Goal: Information Seeking & Learning: Learn about a topic

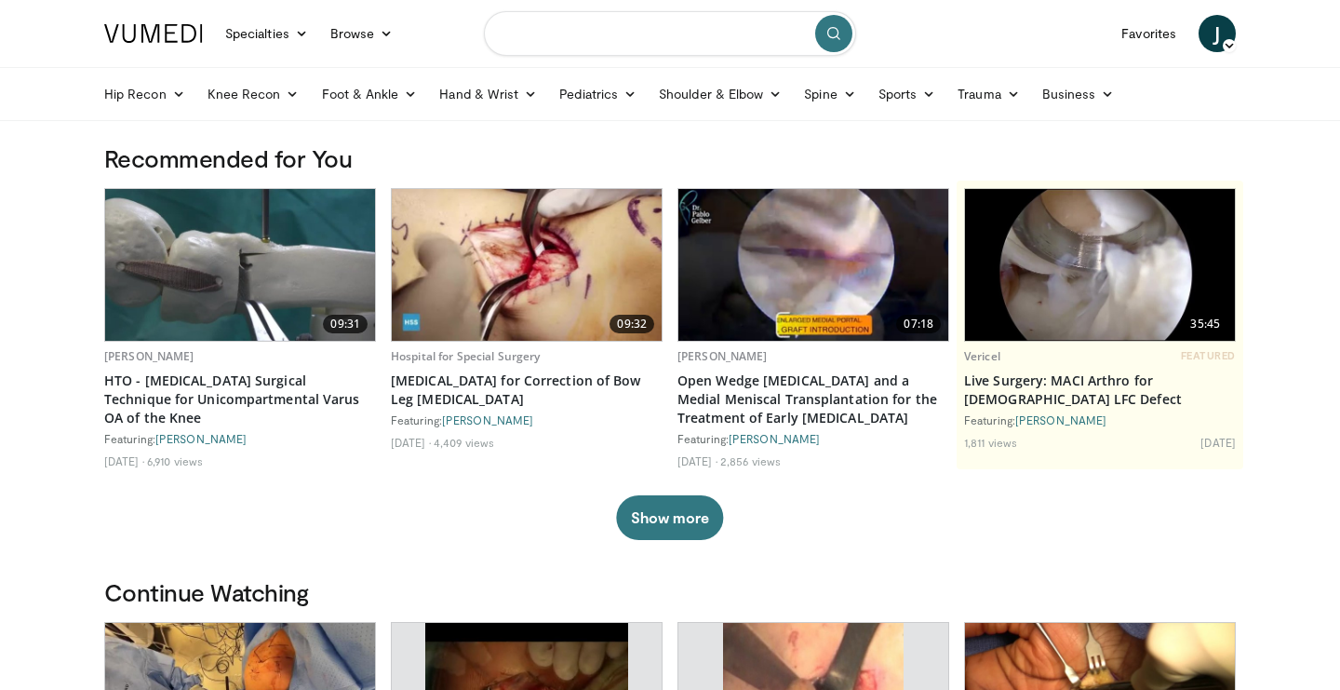
click at [596, 51] on input "Search topics, interventions" at bounding box center [670, 33] width 372 height 45
type input "********"
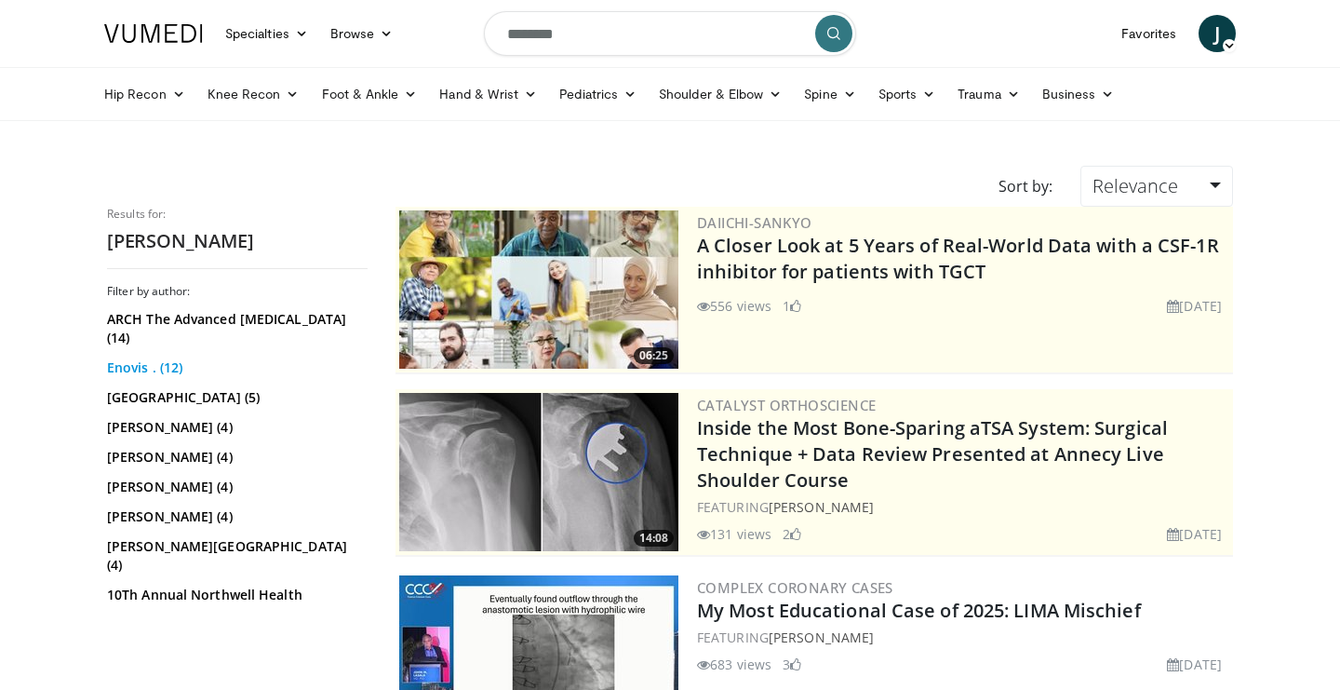
click at [147, 371] on link "Enovis . (12)" at bounding box center [235, 367] width 256 height 19
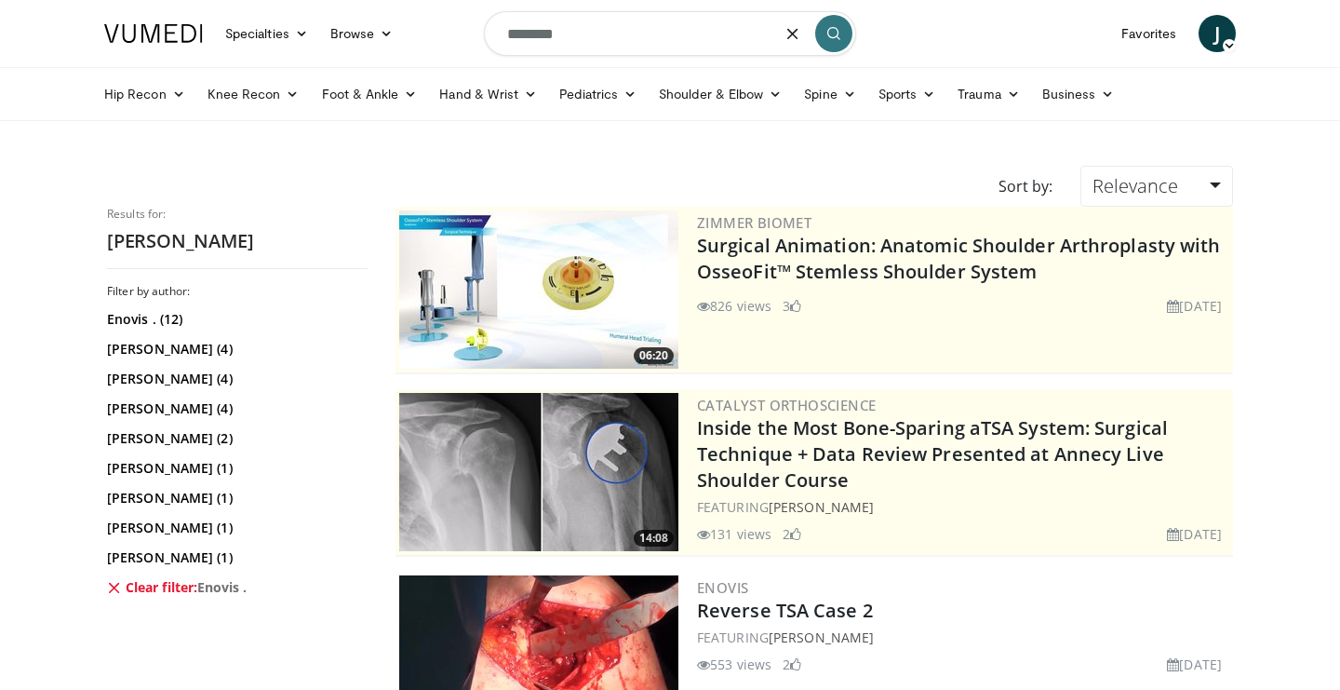
drag, startPoint x: 726, startPoint y: 12, endPoint x: 478, endPoint y: 21, distance: 248.7
click at [471, 21] on nav "Specialties Adult & Family Medicine Allergy, Asthma, Immunology Anesthesiology …" at bounding box center [670, 33] width 1154 height 67
drag, startPoint x: 583, startPoint y: 37, endPoint x: 494, endPoint y: 34, distance: 88.5
click at [494, 34] on input "********" at bounding box center [670, 33] width 372 height 45
type input "**********"
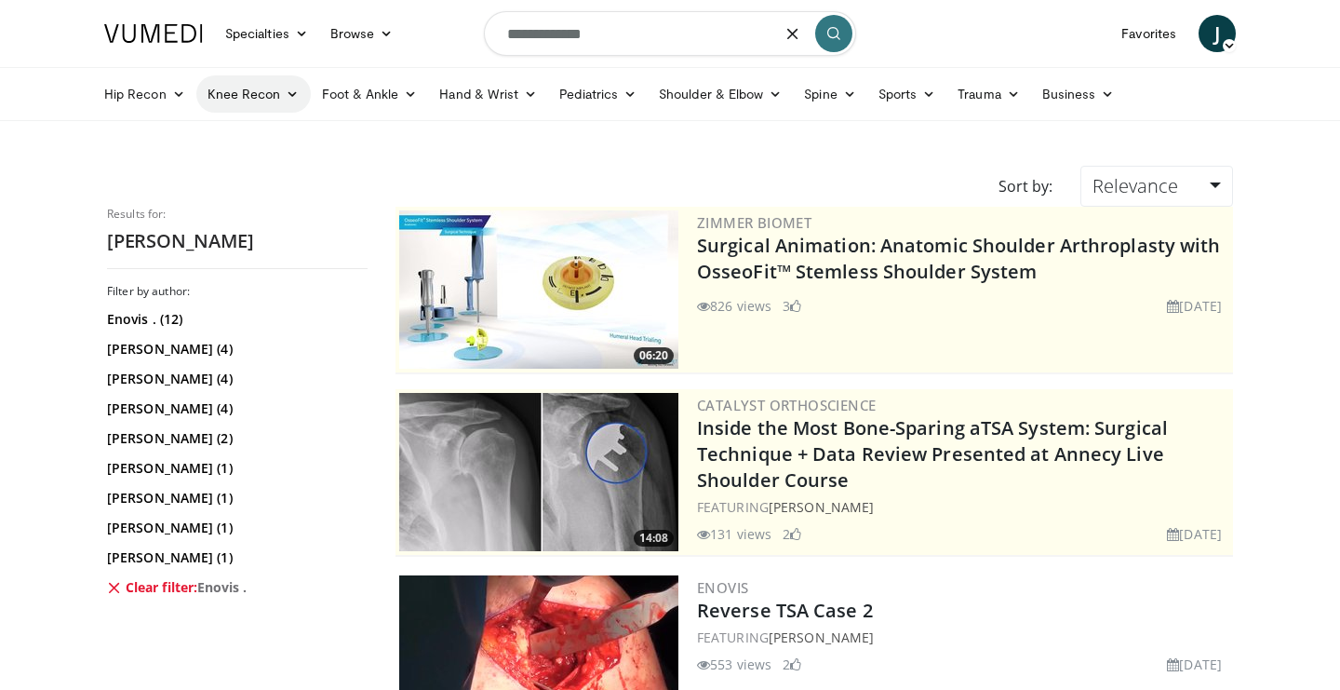
click at [298, 96] on icon at bounding box center [292, 94] width 13 height 13
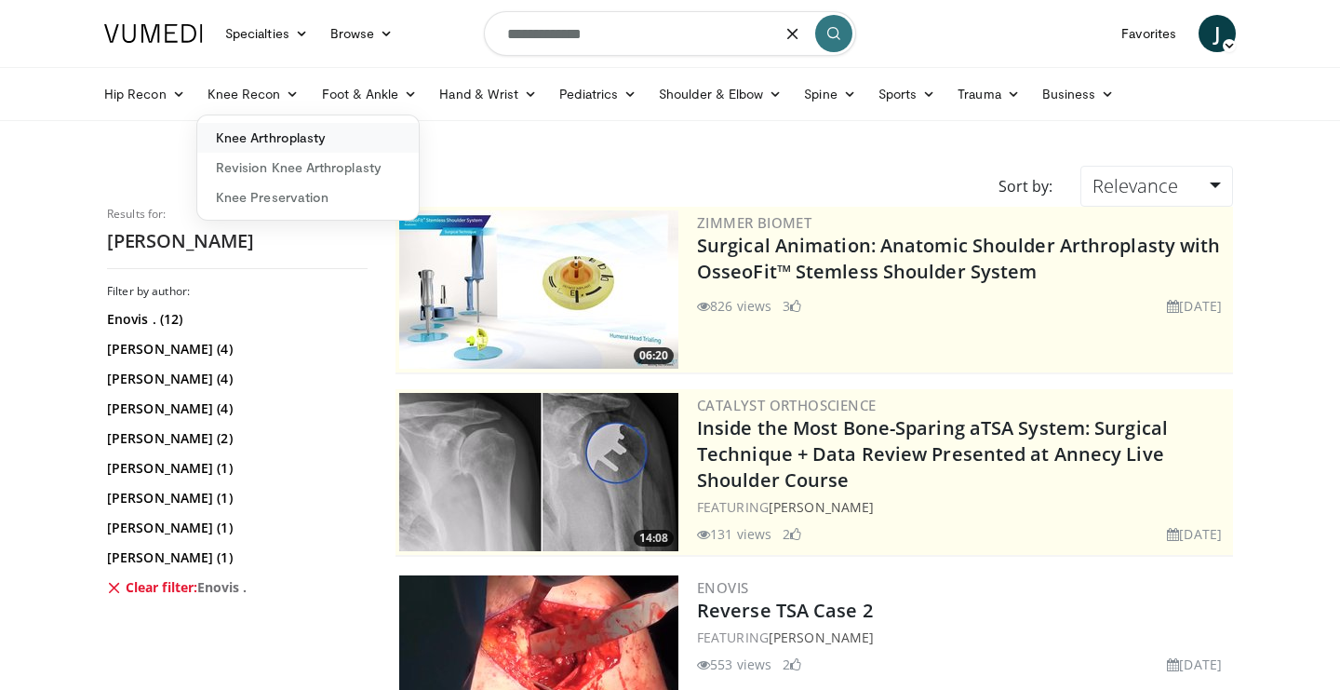
click at [319, 139] on link "Knee Arthroplasty" at bounding box center [308, 138] width 222 height 30
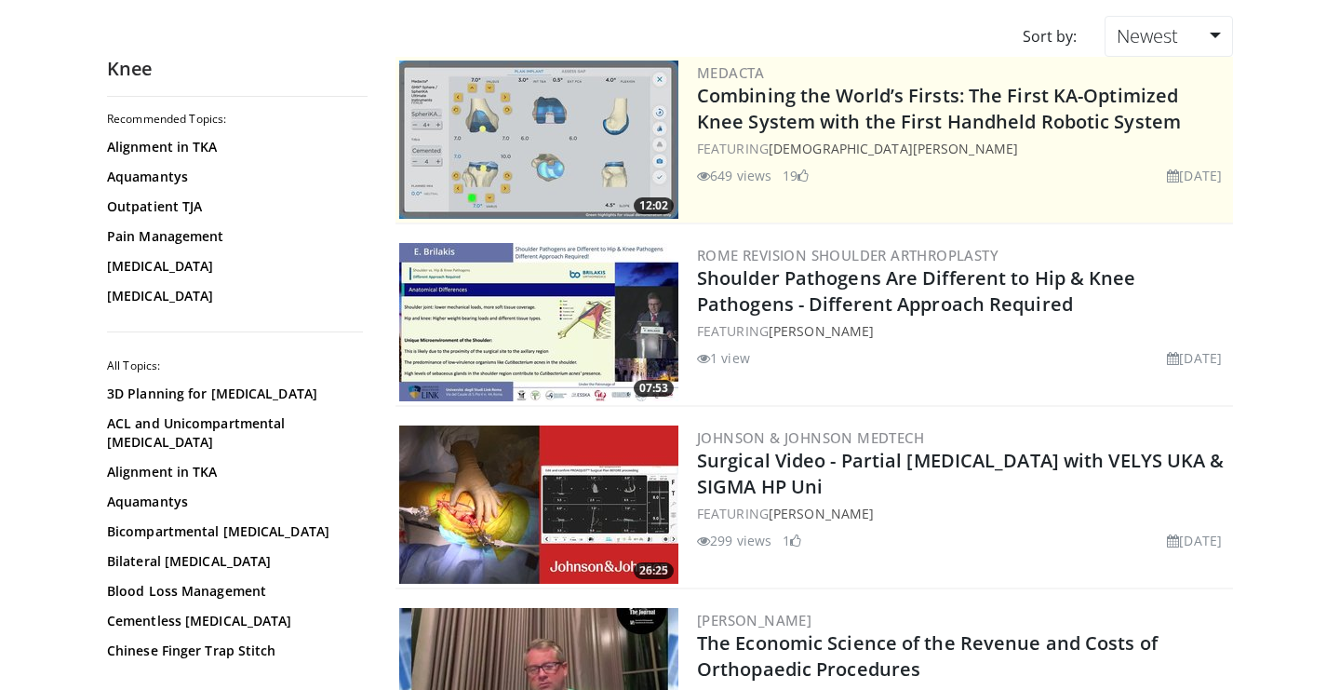
scroll to position [151, 0]
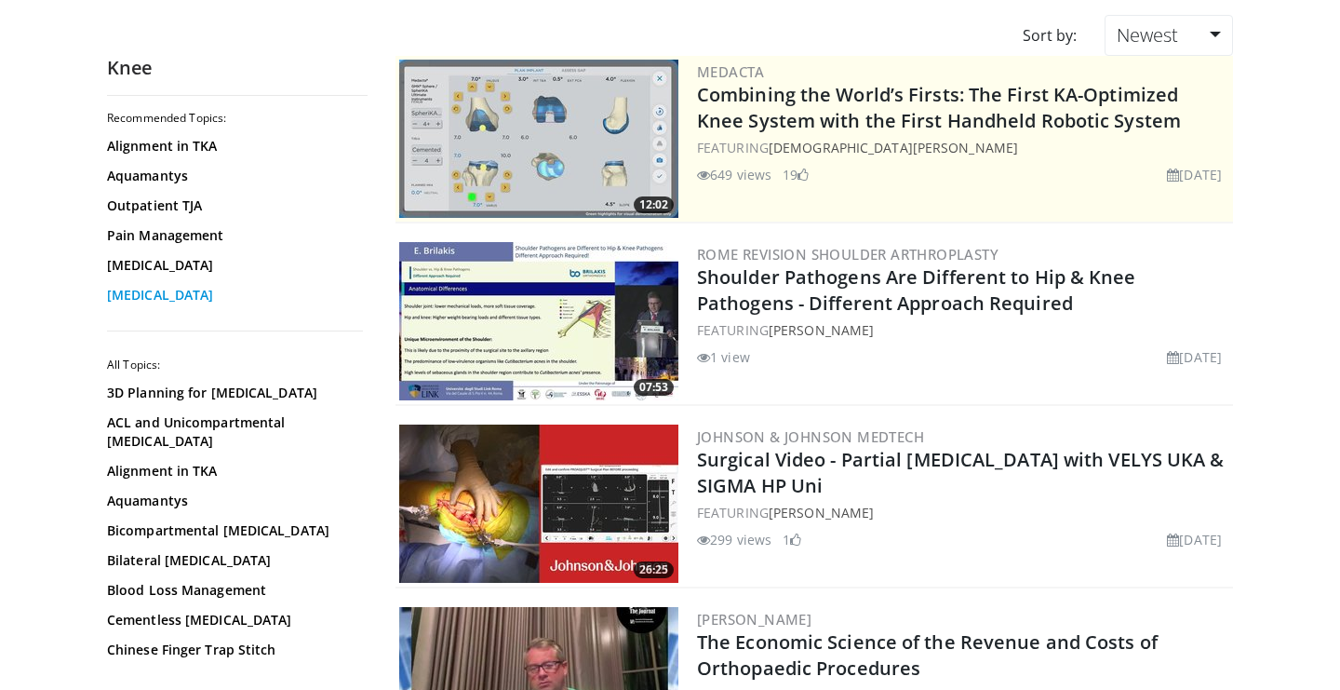
click at [267, 300] on link "Unicompartmental Knee Arthroplasty" at bounding box center [232, 295] width 251 height 19
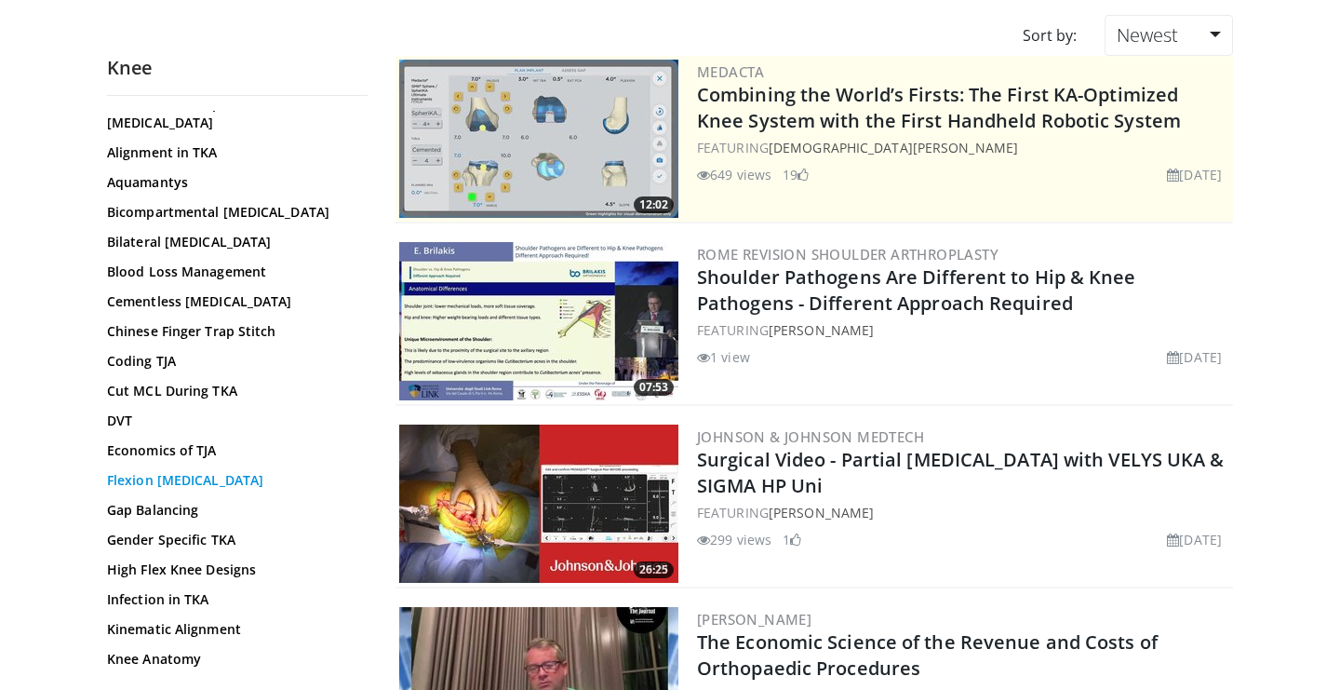
scroll to position [329, 0]
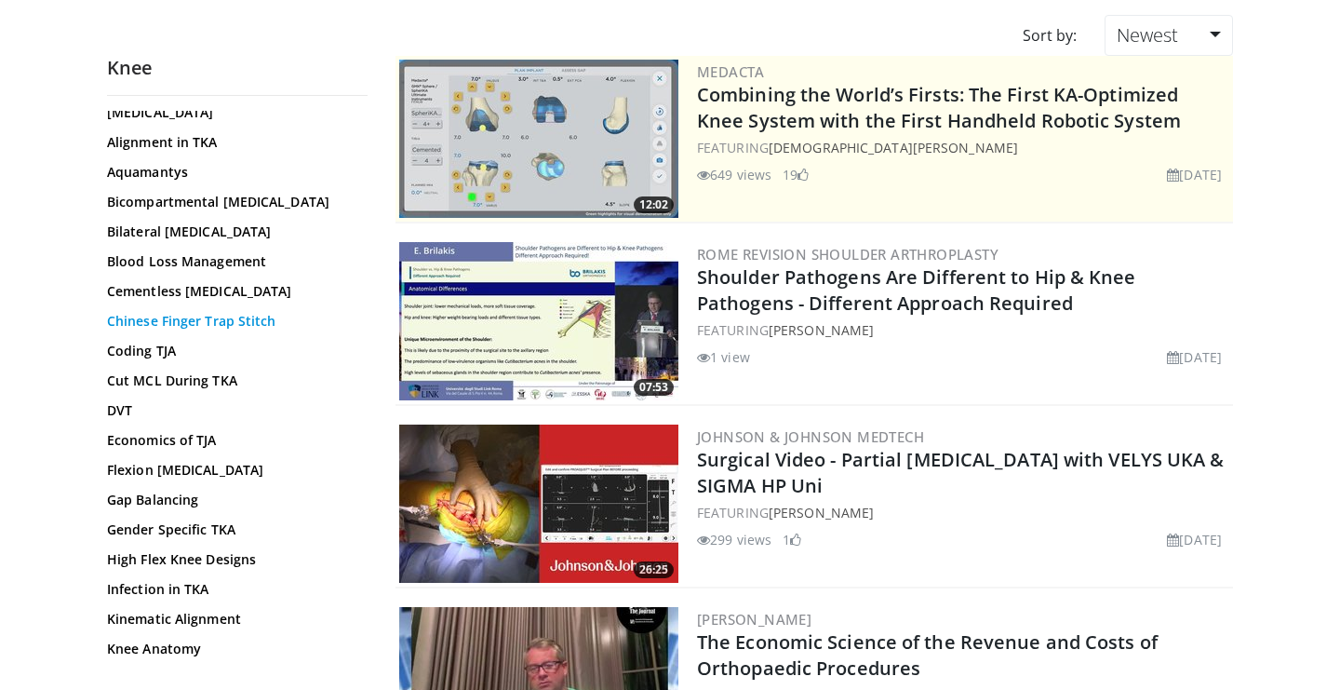
click at [222, 324] on link "Chinese Finger Trap Stitch" at bounding box center [232, 321] width 251 height 19
click at [223, 374] on link "Cut MCL During TKA" at bounding box center [232, 380] width 251 height 19
click at [189, 498] on link "Gap Balancing" at bounding box center [232, 500] width 251 height 19
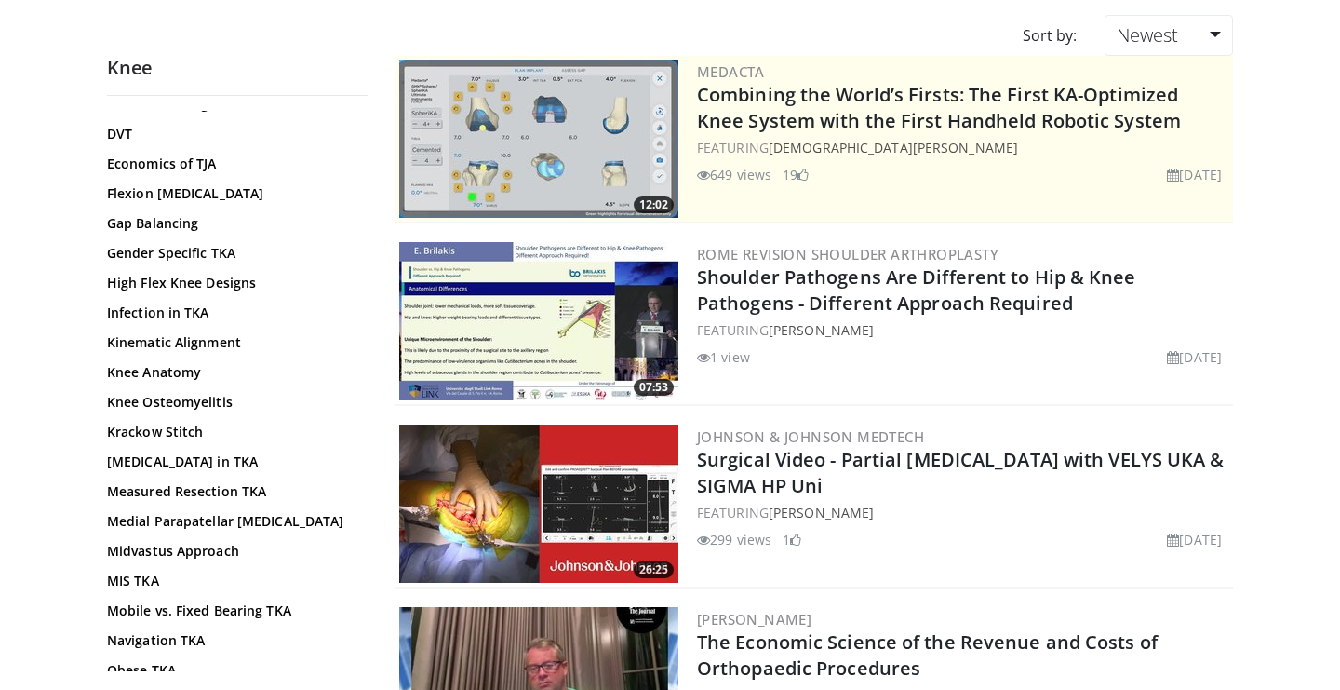
scroll to position [608, 0]
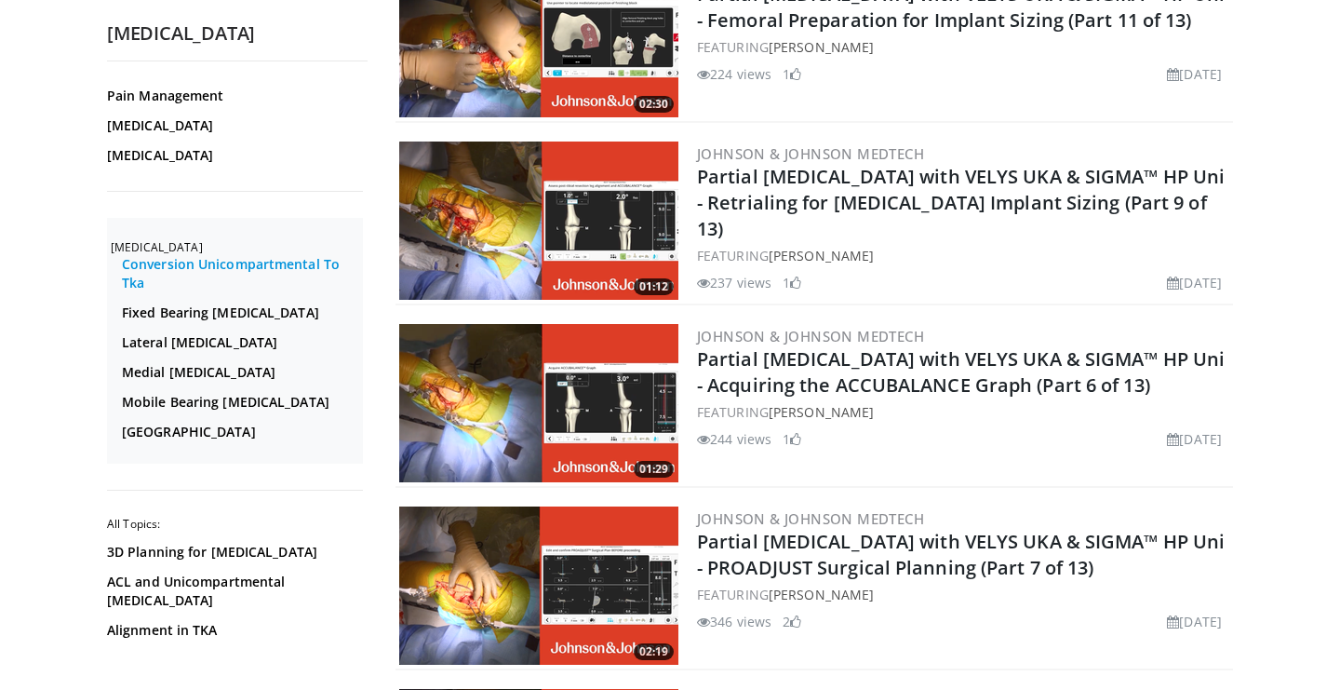
scroll to position [115, 0]
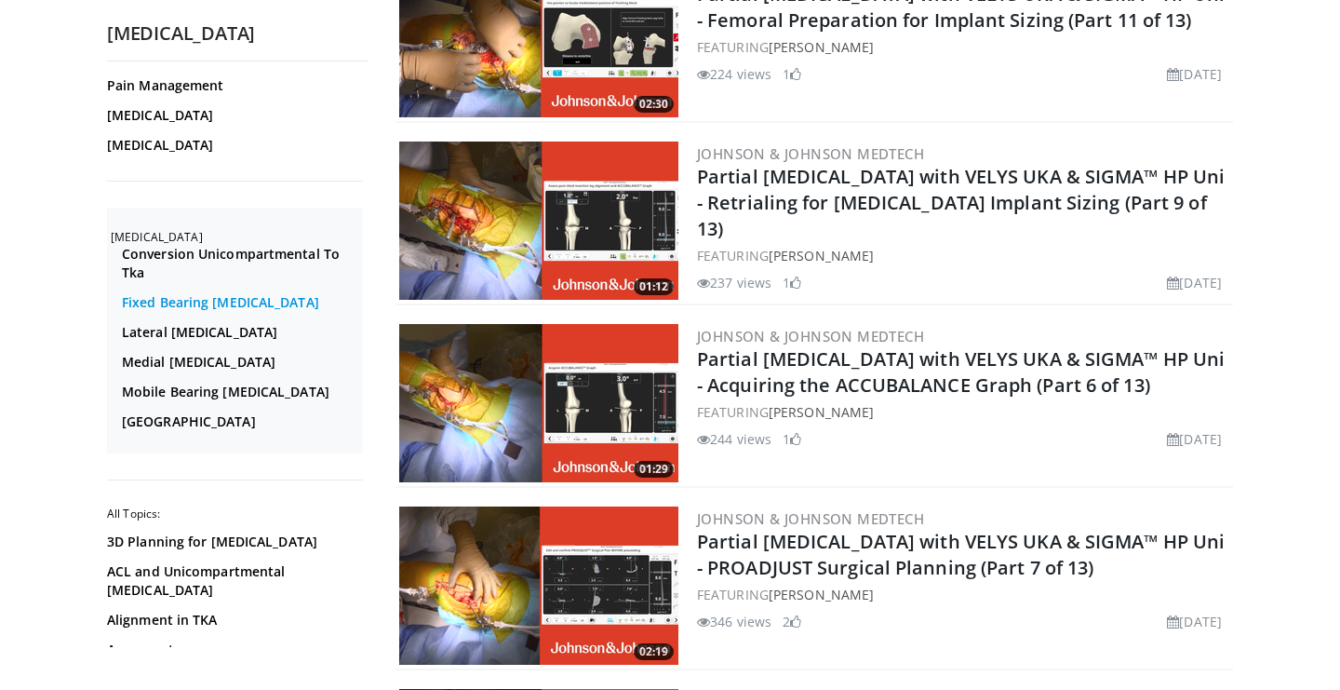
click at [303, 312] on link "Fixed Bearing Unicompartmental Knee Arthroplasty" at bounding box center [240, 302] width 236 height 19
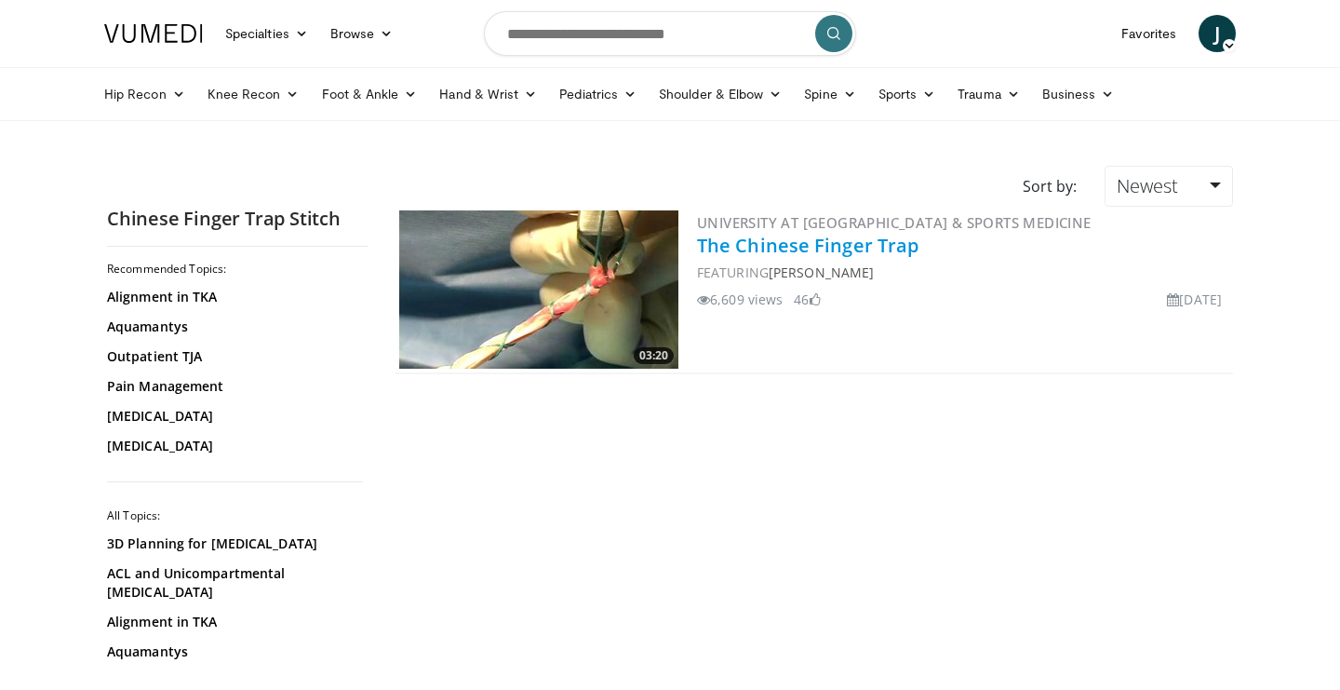
click at [828, 249] on link "The Chinese Finger Trap" at bounding box center [808, 245] width 222 height 25
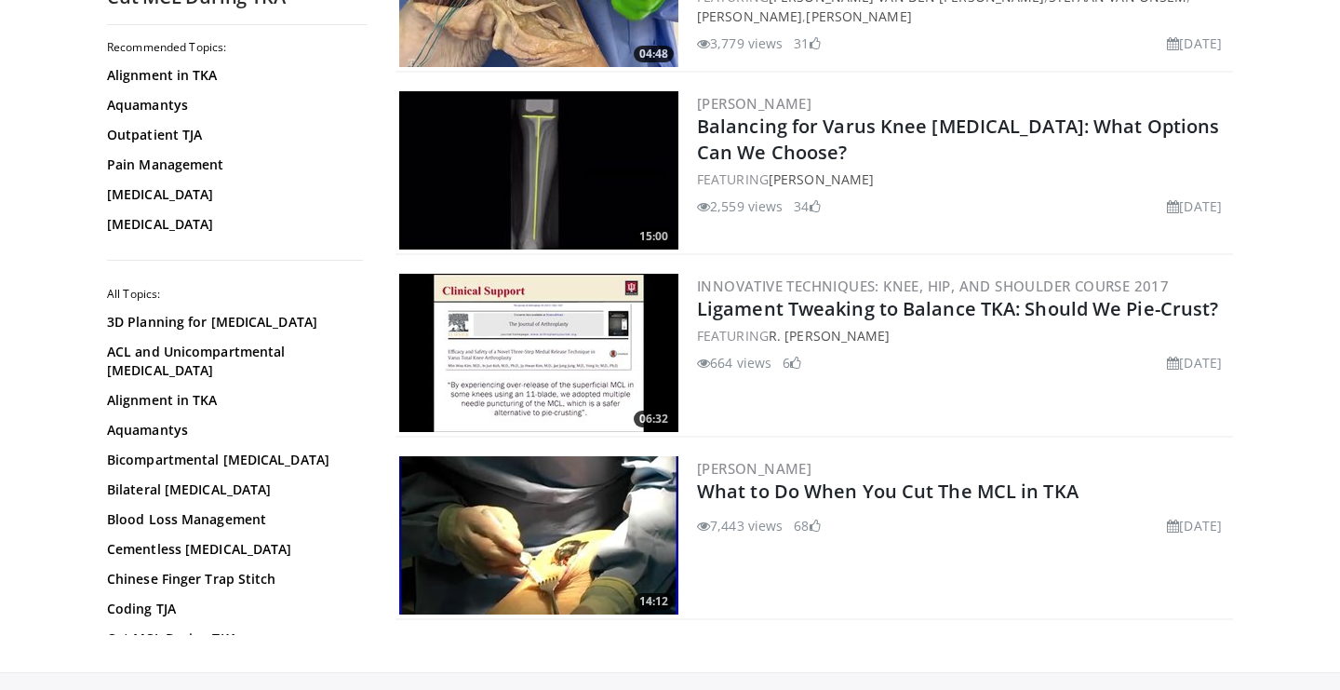
scroll to position [546, 0]
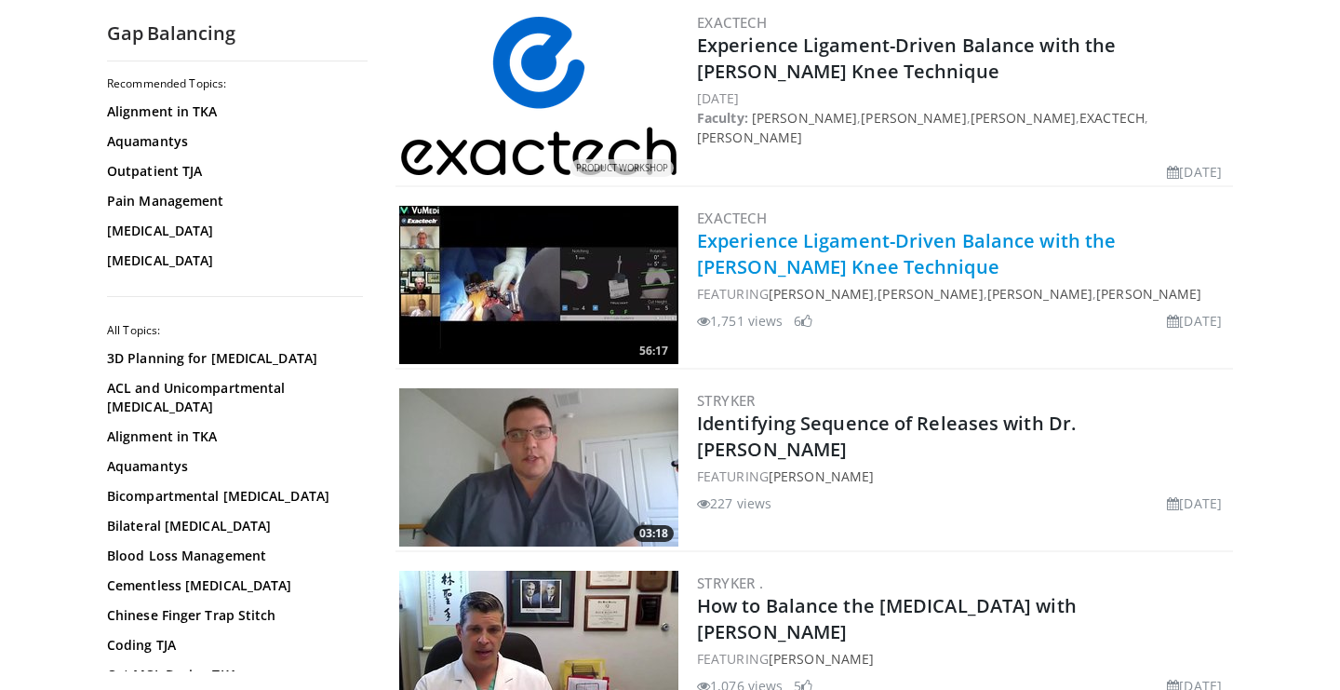
scroll to position [2026, 0]
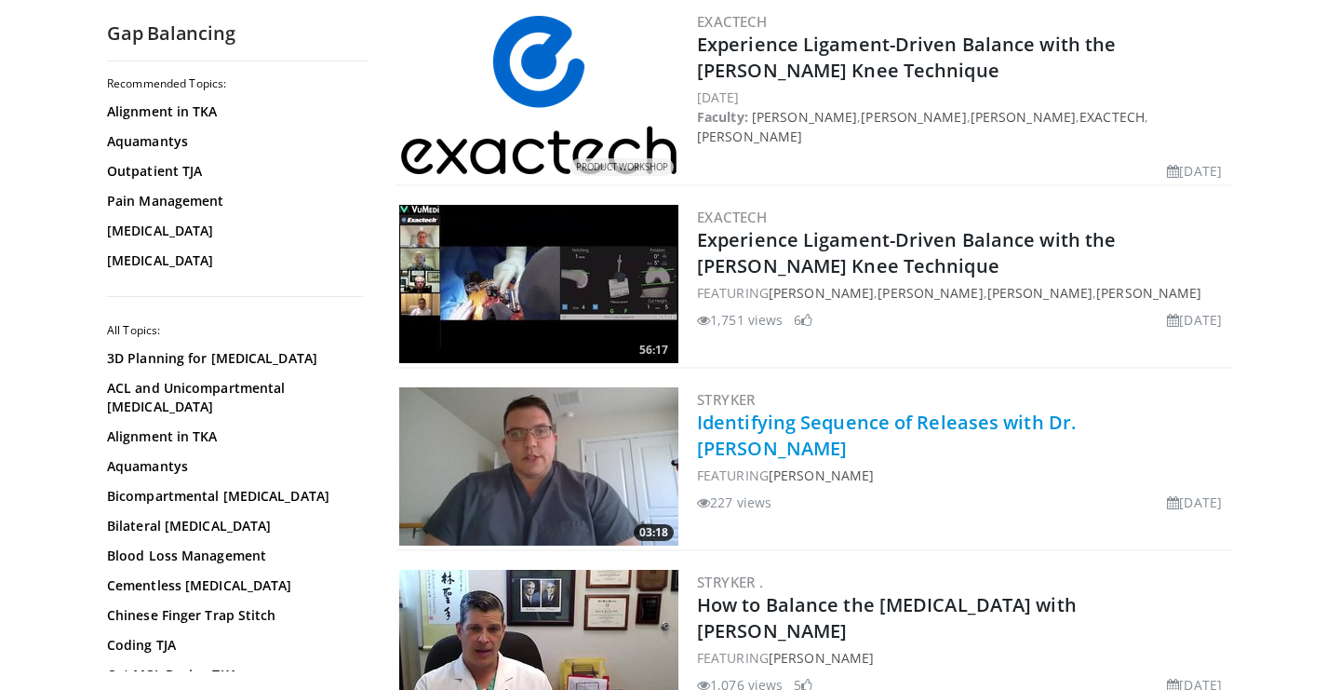
click at [917, 427] on link "Identifying Sequence of Releases with Dr. Jon Brown" at bounding box center [886, 435] width 379 height 51
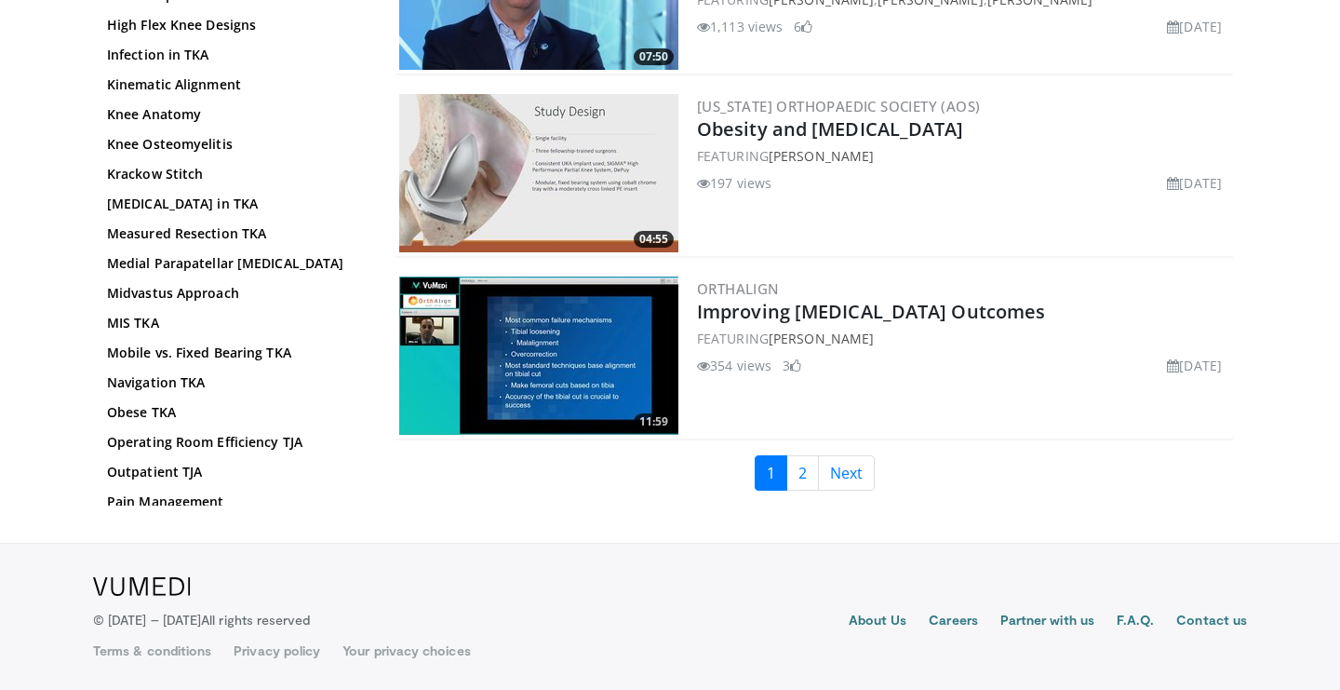
scroll to position [4313, 0]
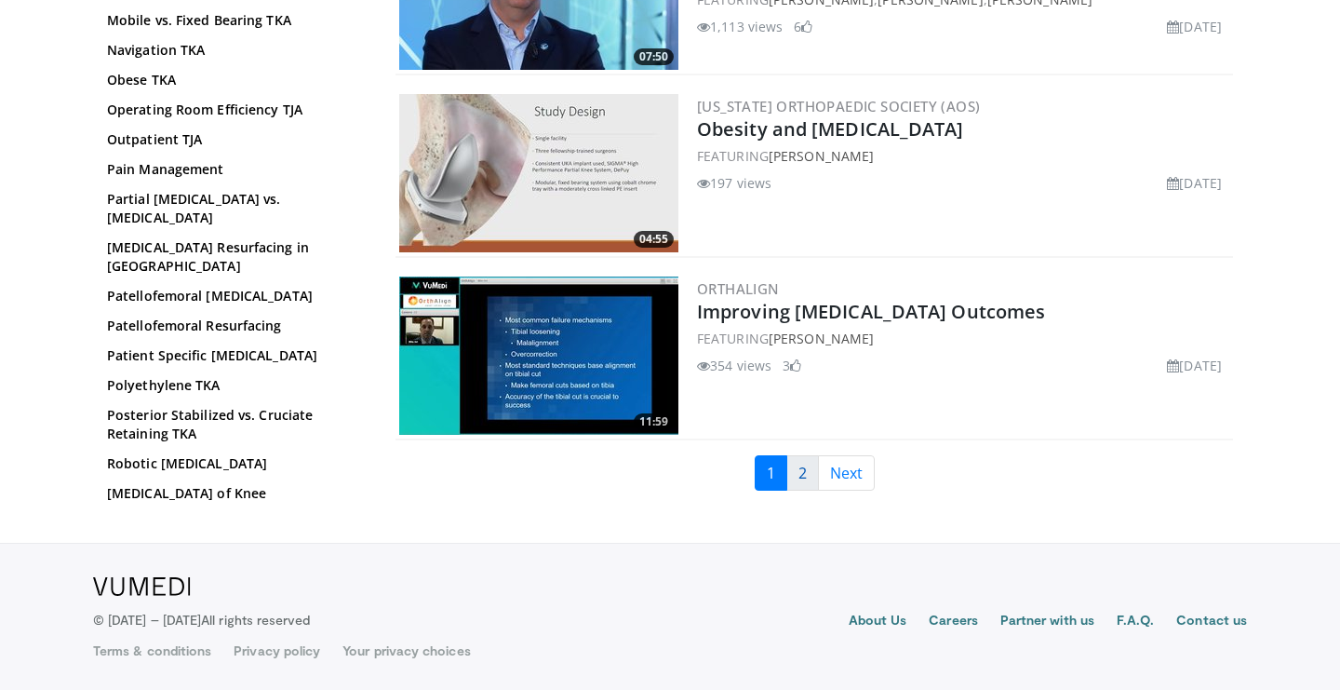
click at [810, 465] on link "2" at bounding box center [803, 472] width 33 height 35
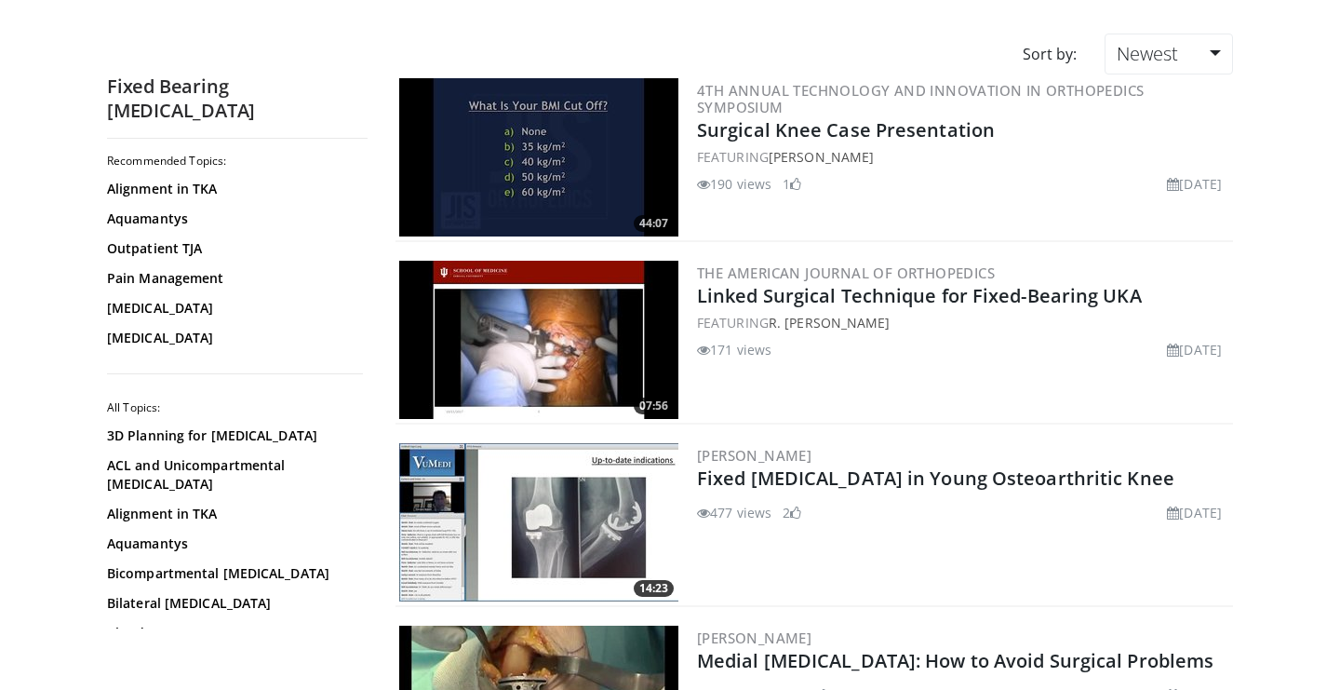
scroll to position [154, 0]
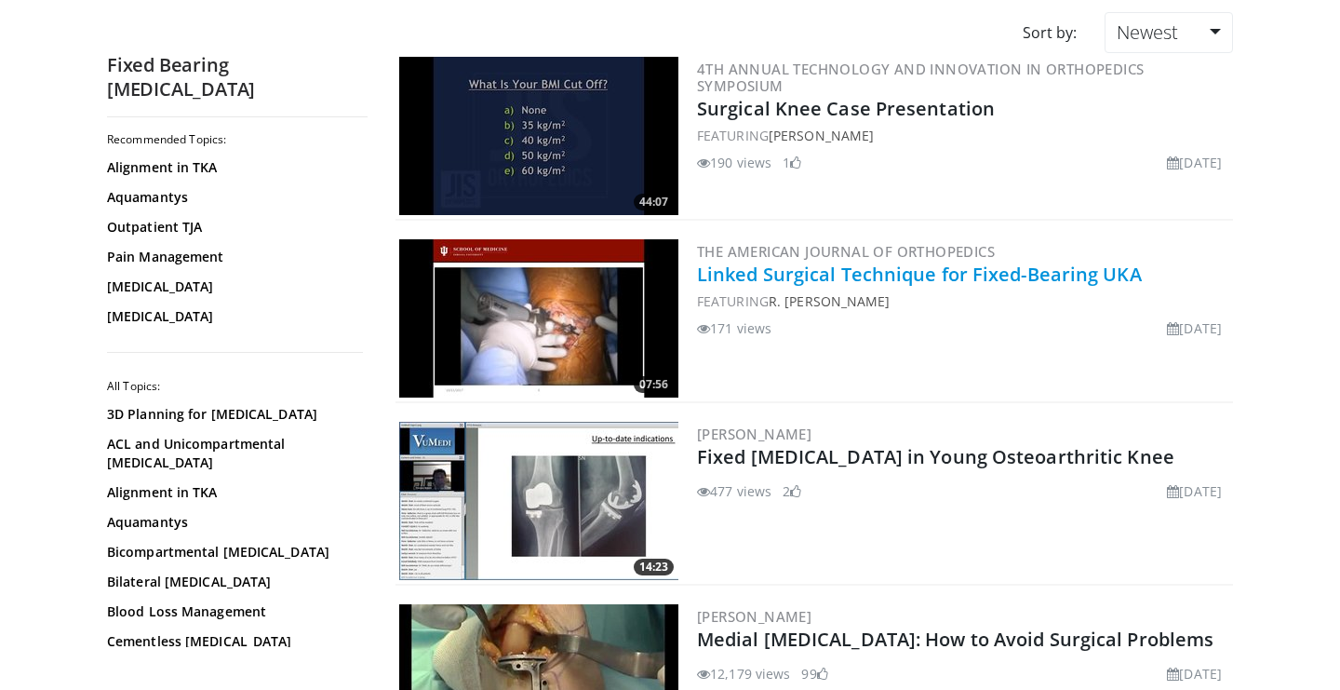
click at [791, 270] on link "Linked Surgical Technique for Fixed-Bearing UKA" at bounding box center [919, 274] width 445 height 25
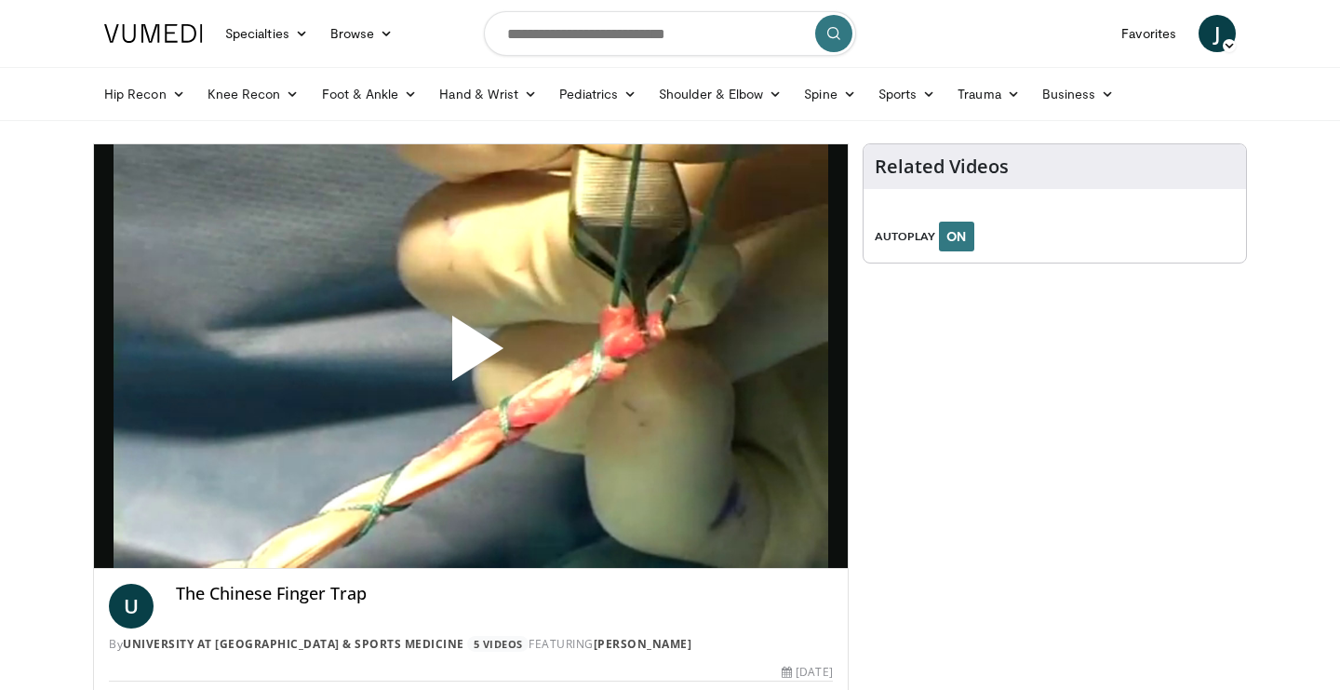
click at [471, 356] on span "Video Player" at bounding box center [471, 356] width 0 height 0
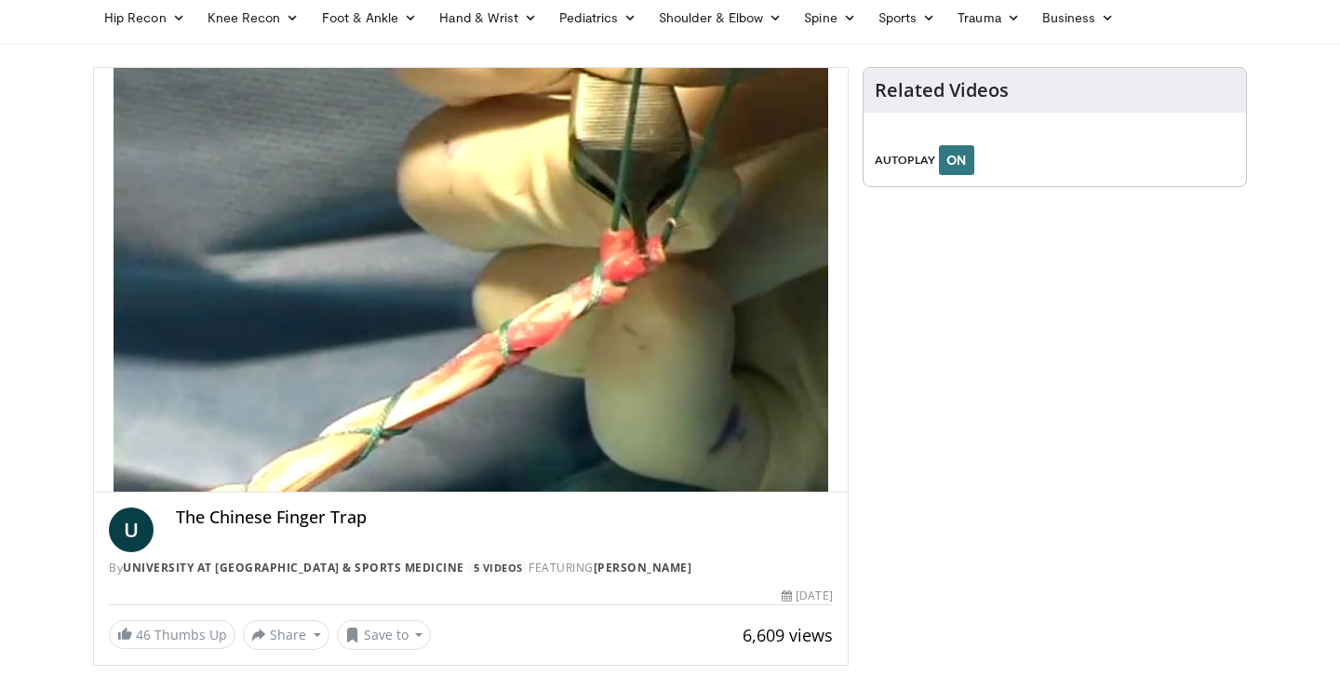
scroll to position [74, 0]
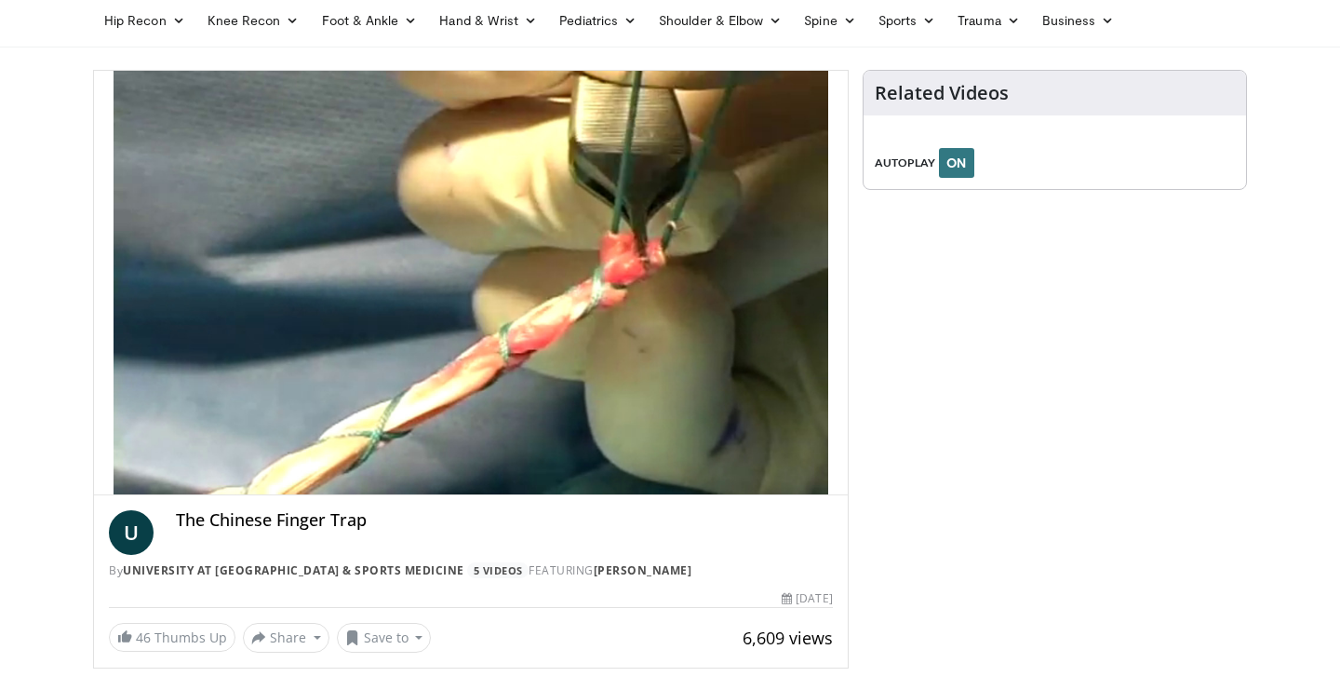
drag, startPoint x: 999, startPoint y: 6, endPoint x: 1104, endPoint y: 331, distance: 342.4
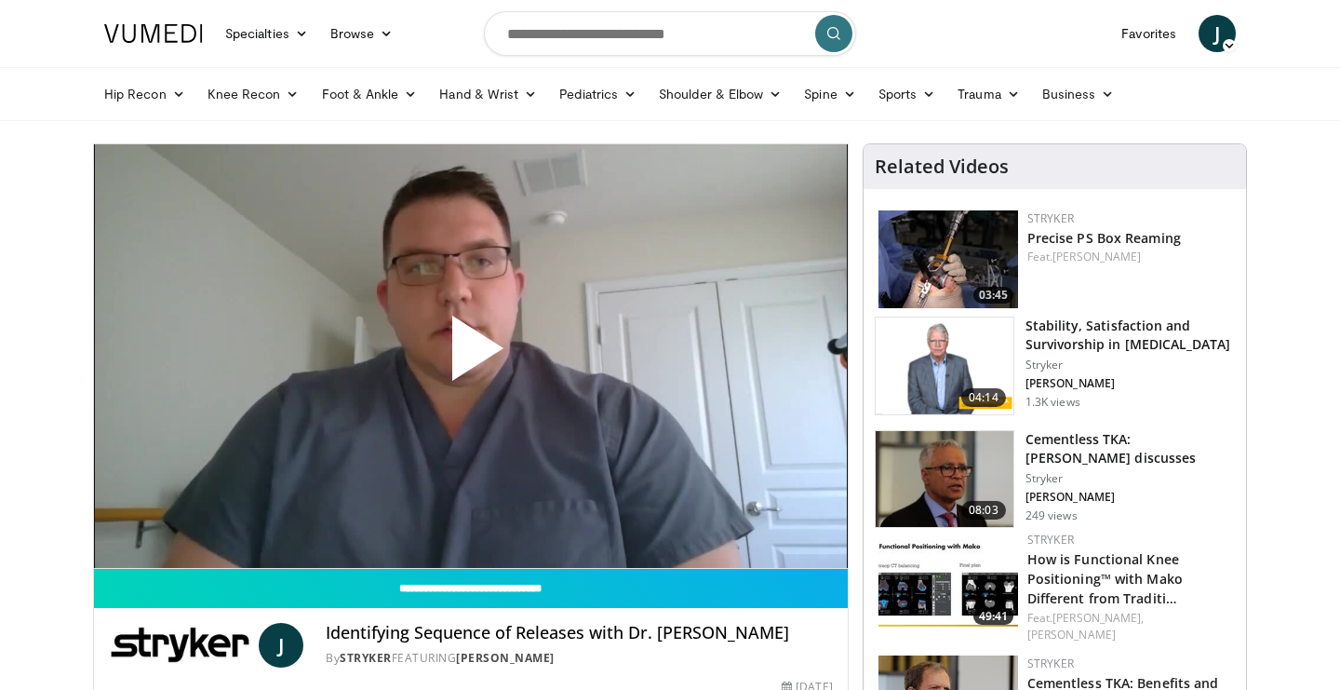
click at [471, 356] on span "Video Player" at bounding box center [471, 356] width 0 height 0
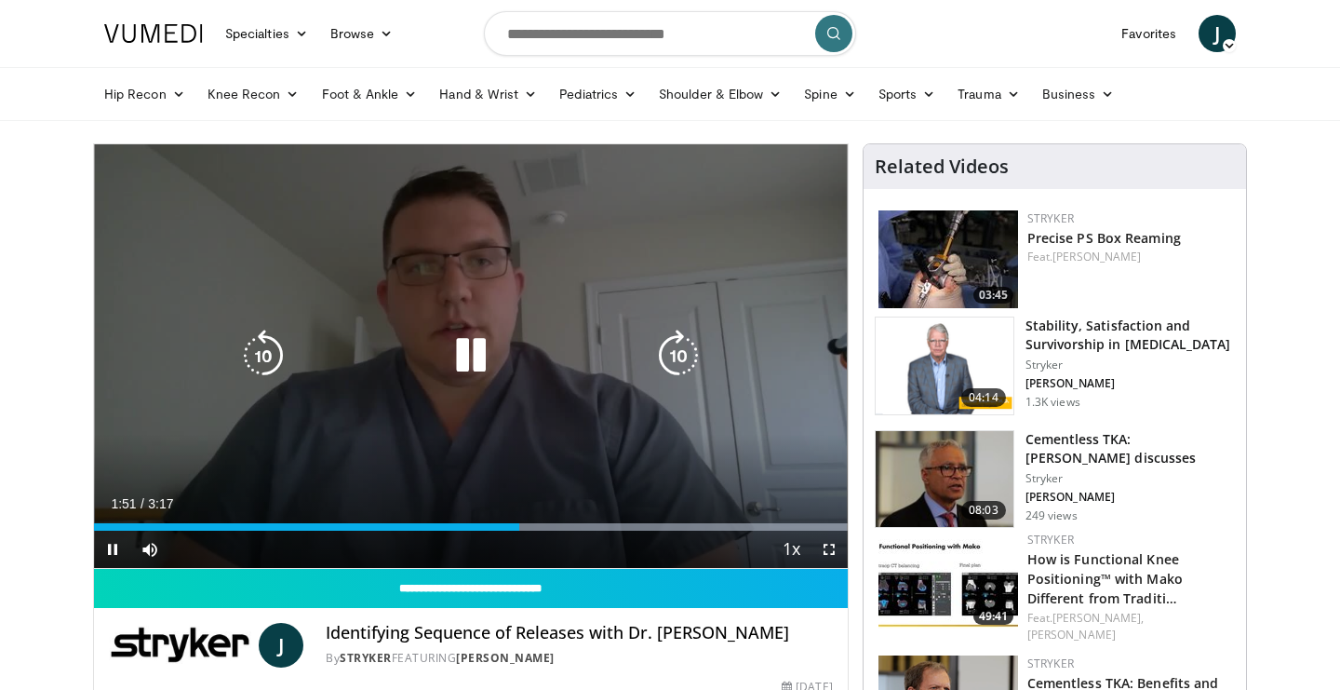
click at [483, 355] on icon "Video Player" at bounding box center [471, 356] width 52 height 52
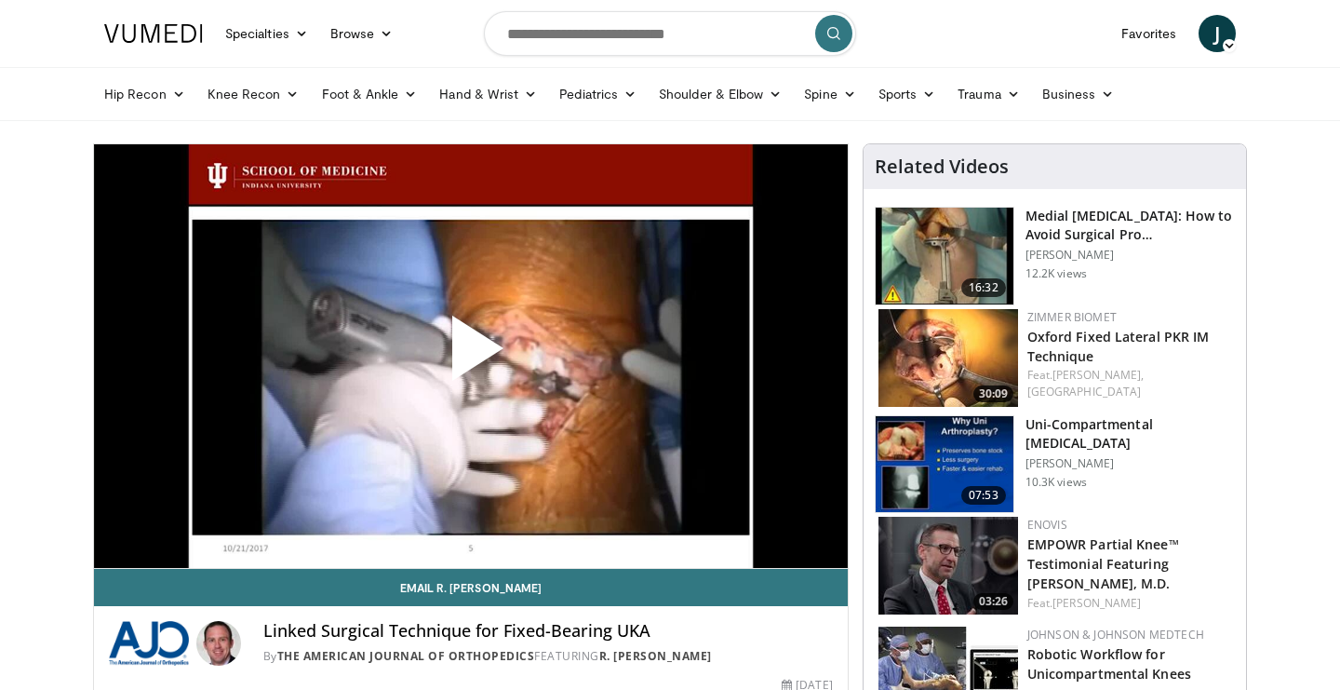
click at [471, 356] on span "Video Player" at bounding box center [471, 356] width 0 height 0
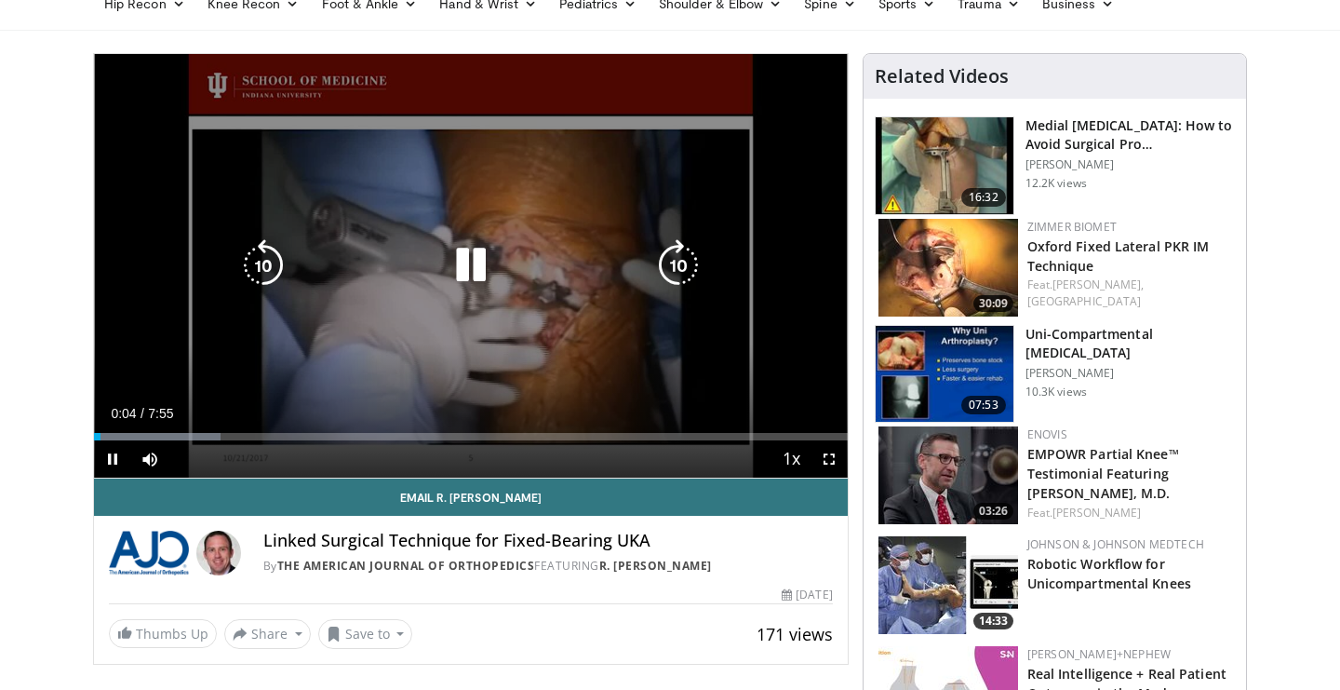
scroll to position [101, 0]
